Goal: Task Accomplishment & Management: Manage account settings

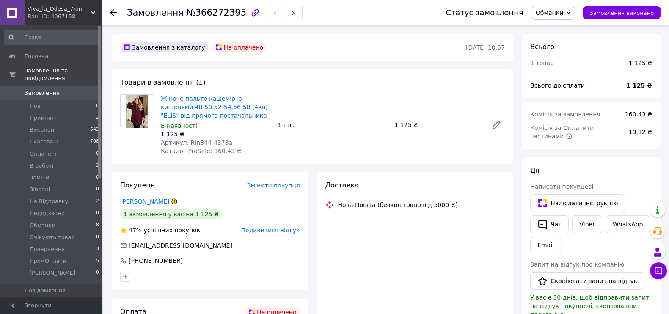
click at [562, 16] on span "Обманки" at bounding box center [549, 12] width 28 height 7
click at [567, 52] on li "Скасовано" at bounding box center [559, 55] width 54 height 13
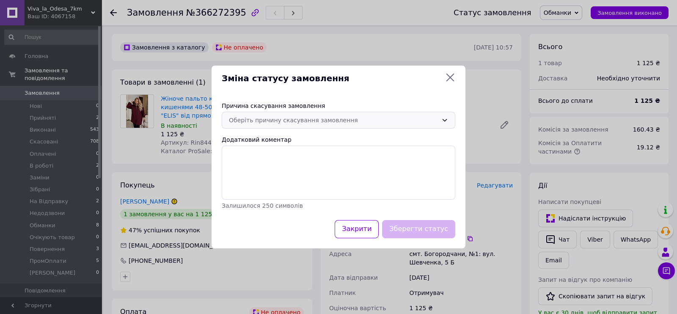
drag, startPoint x: 312, startPoint y: 111, endPoint x: 304, endPoint y: 119, distance: 11.7
click at [312, 110] on div "Причина скасування замовлення Оберіть причину скасування замовлення Додатковий …" at bounding box center [338, 155] width 254 height 129
click at [292, 121] on div "Оберіть причину скасування замовлення" at bounding box center [333, 119] width 209 height 9
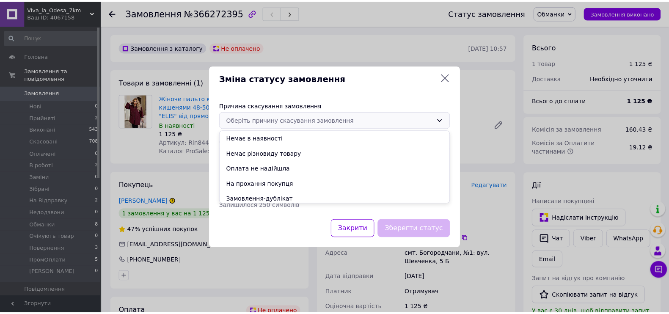
scroll to position [33, 0]
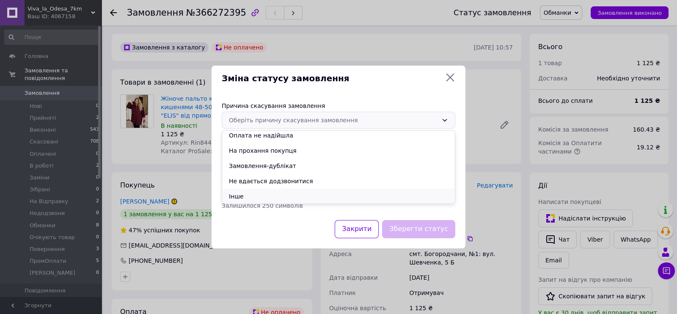
click at [251, 191] on li "Інше" at bounding box center [338, 196] width 233 height 15
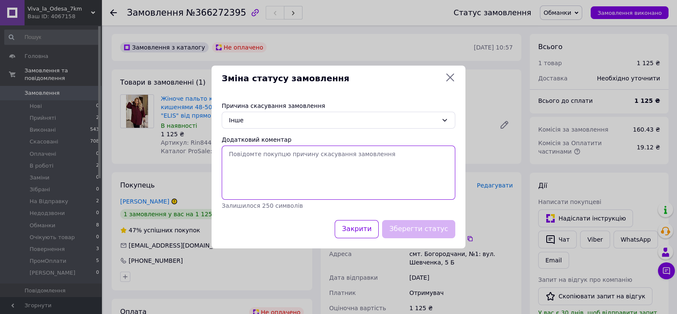
click at [245, 173] on textarea "Додатковий коментар" at bounding box center [338, 172] width 233 height 54
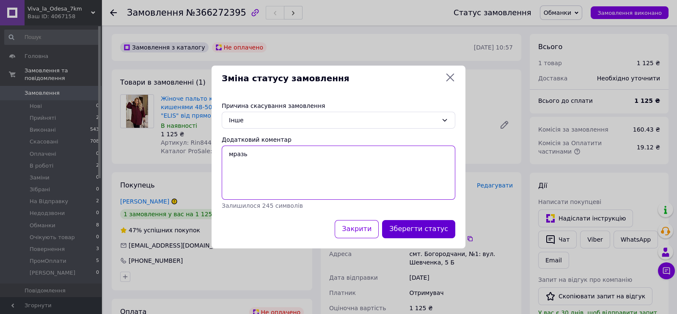
type textarea "мразь"
click at [416, 231] on button "Зберегти статус" at bounding box center [418, 229] width 73 height 18
